Goal: Navigation & Orientation: Go to known website

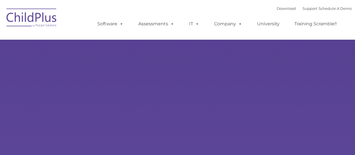
select select "MEDIUM"
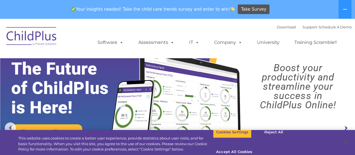
click at [27, 41] on img at bounding box center [32, 37] width 56 height 28
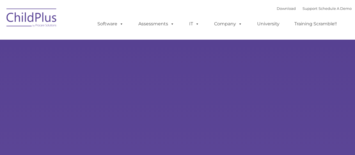
type input ""
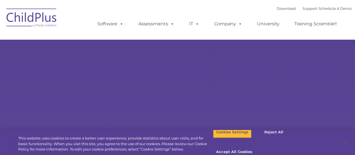
select select "MEDIUM"
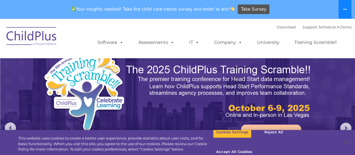
click at [348, 7] on button at bounding box center [344, 9] width 13 height 19
